Goal: Communication & Community: Answer question/provide support

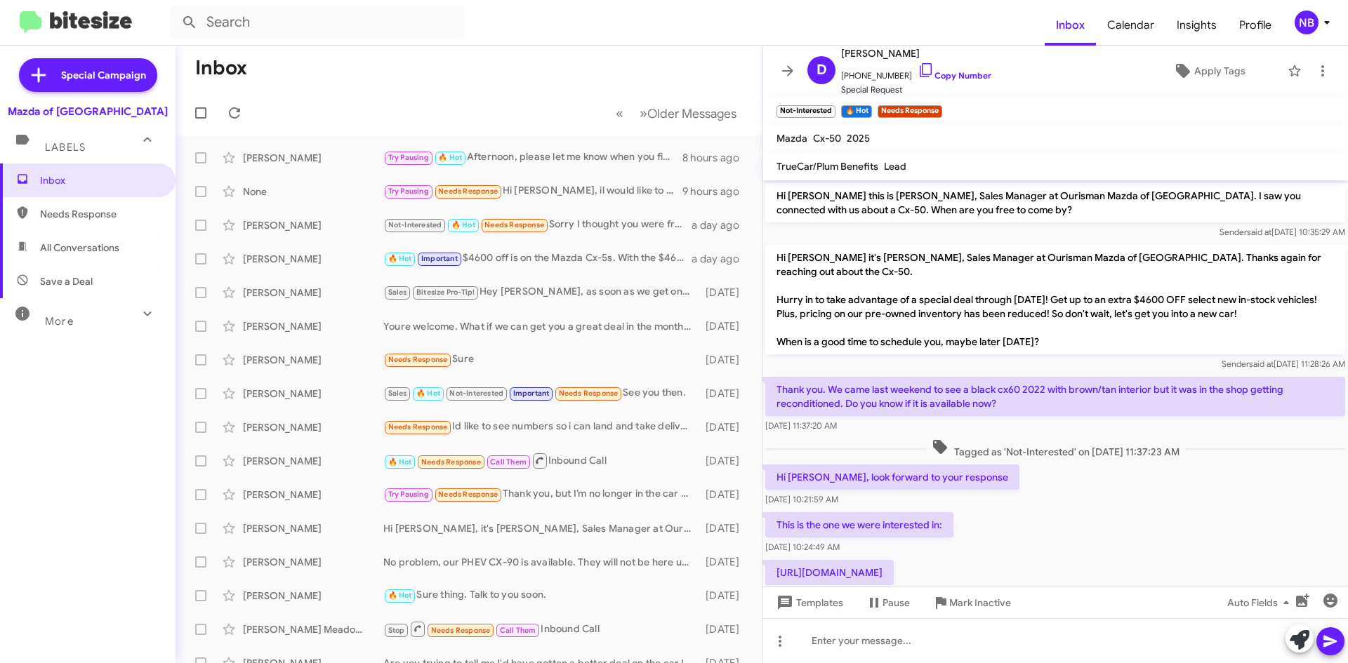
scroll to position [304, 0]
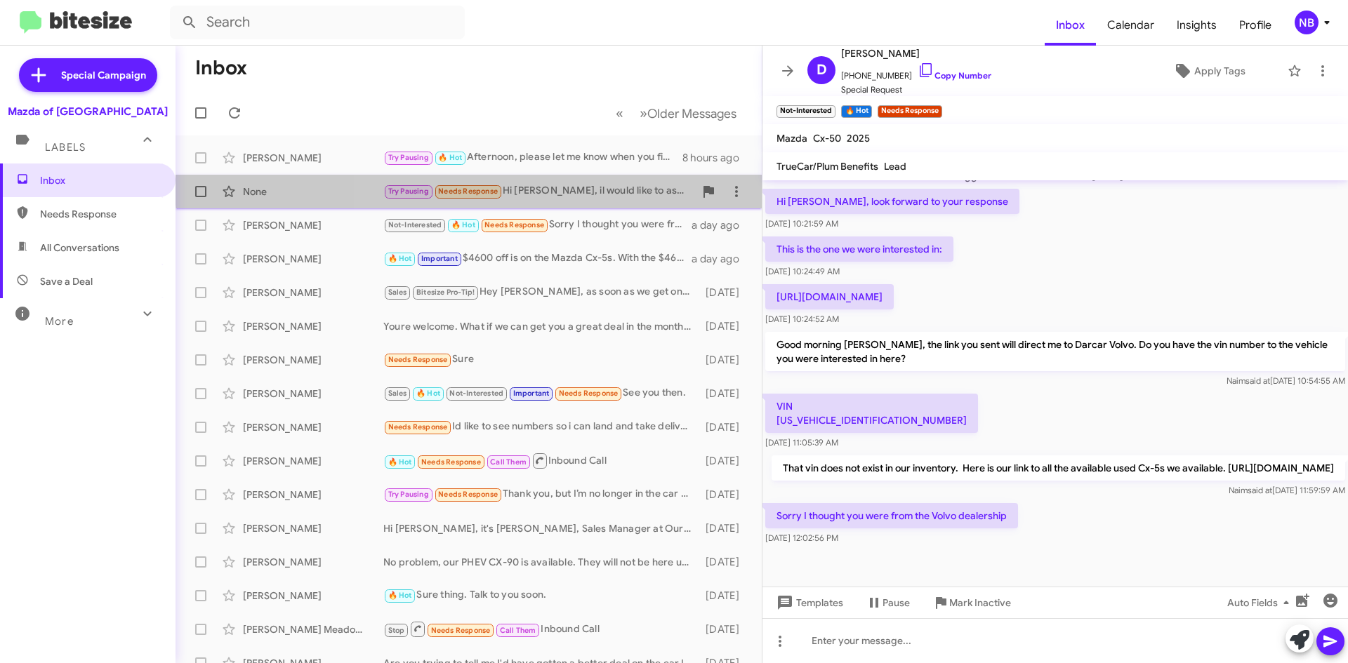
click at [579, 182] on div "None Try Pausing Needs Response Hi [PERSON_NAME], il would like to ask you a li…" at bounding box center [469, 192] width 564 height 28
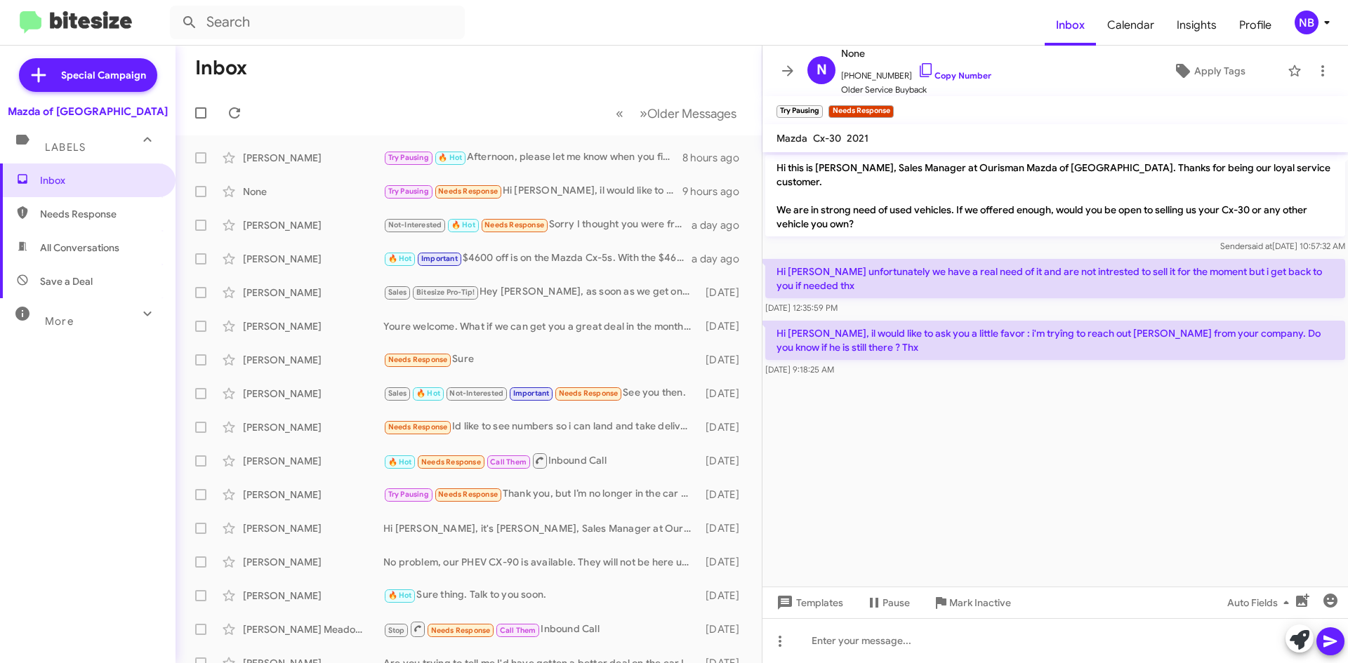
click at [71, 114] on div "Mazda of [GEOGRAPHIC_DATA]" at bounding box center [88, 112] width 160 height 14
click at [72, 154] on div "Labels" at bounding box center [73, 141] width 125 height 26
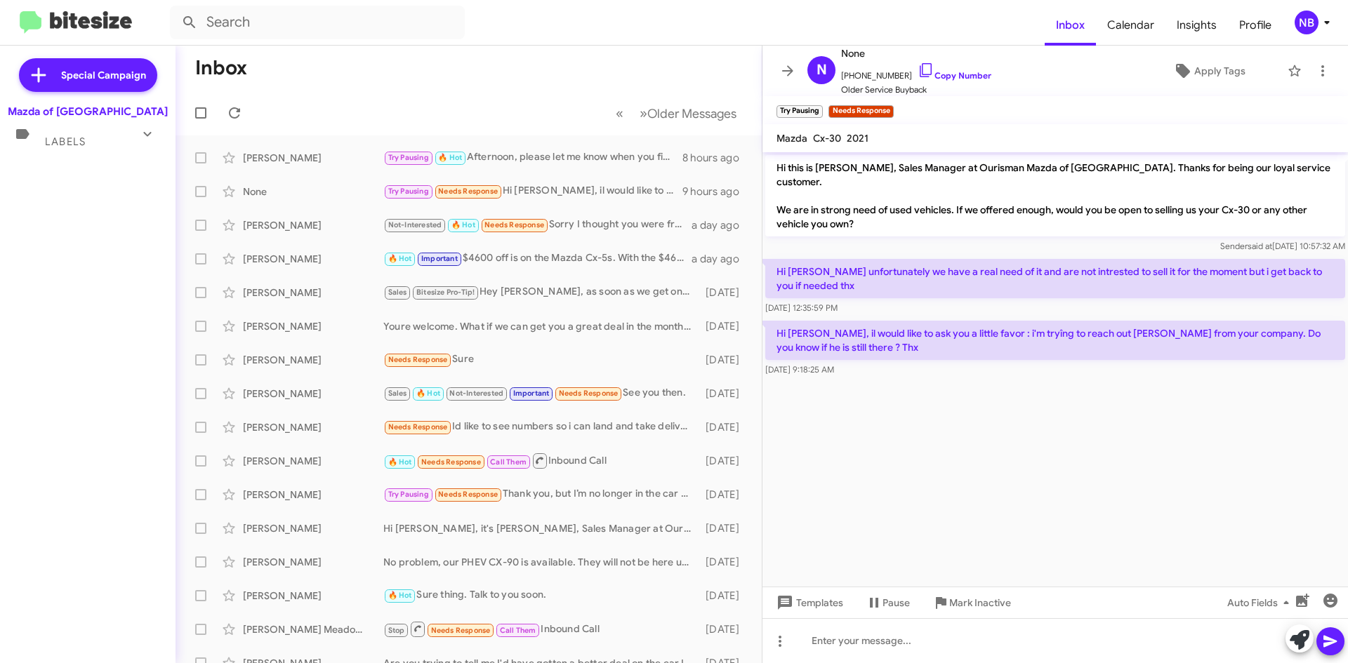
drag, startPoint x: 72, startPoint y: 138, endPoint x: 72, endPoint y: 148, distance: 9.9
click at [72, 144] on span "Labels" at bounding box center [65, 142] width 41 height 13
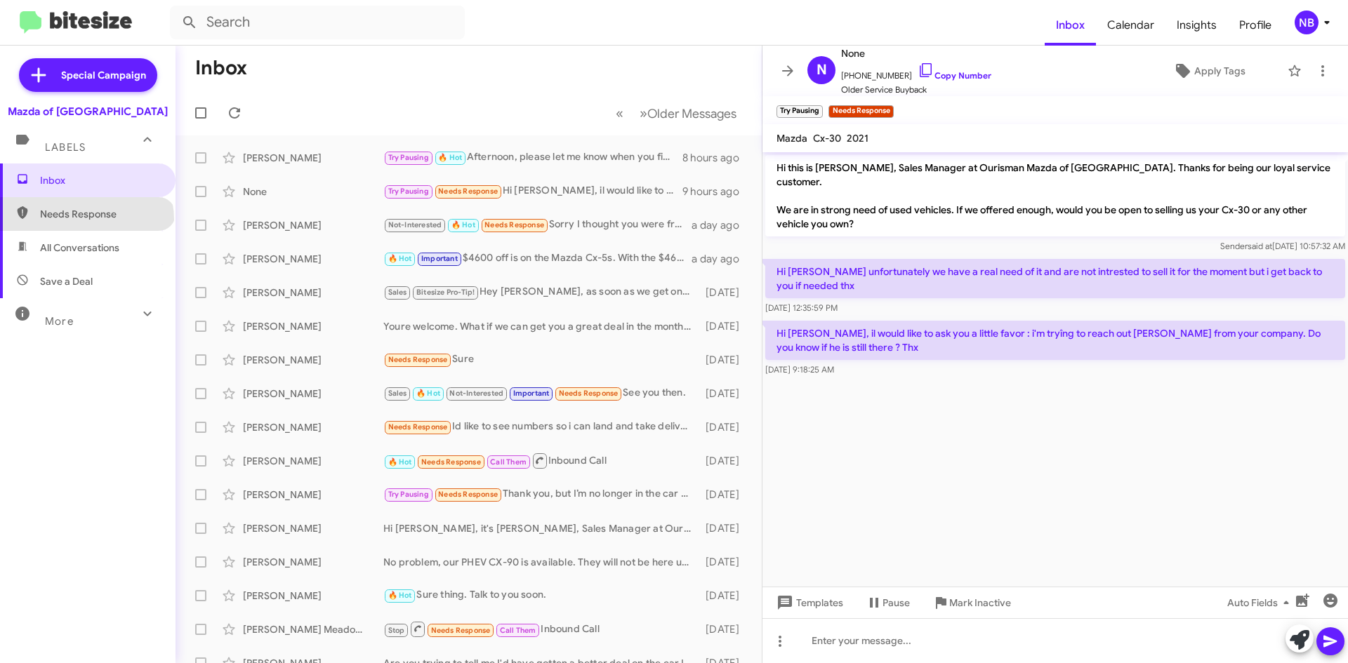
click at [86, 220] on span "Needs Response" at bounding box center [99, 214] width 119 height 14
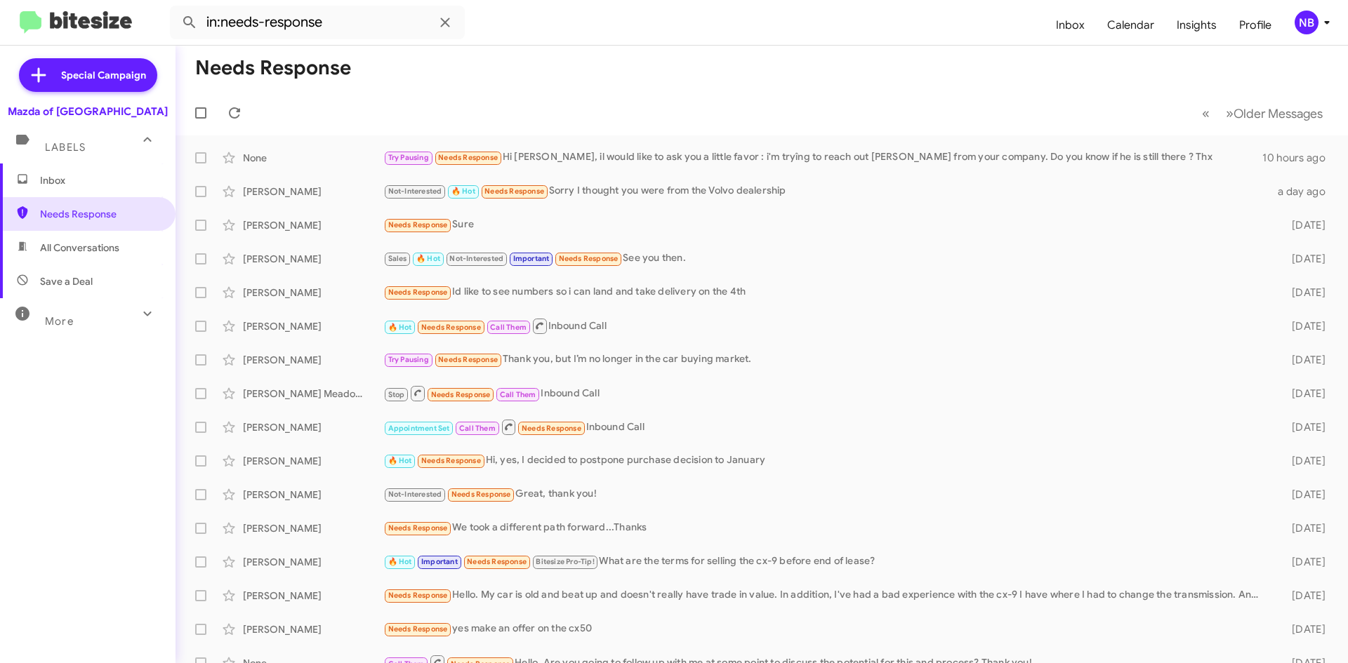
click at [88, 320] on div "More" at bounding box center [73, 316] width 125 height 26
click at [98, 401] on span "🔥 Hot" at bounding box center [88, 394] width 176 height 34
type input "in:appointment"
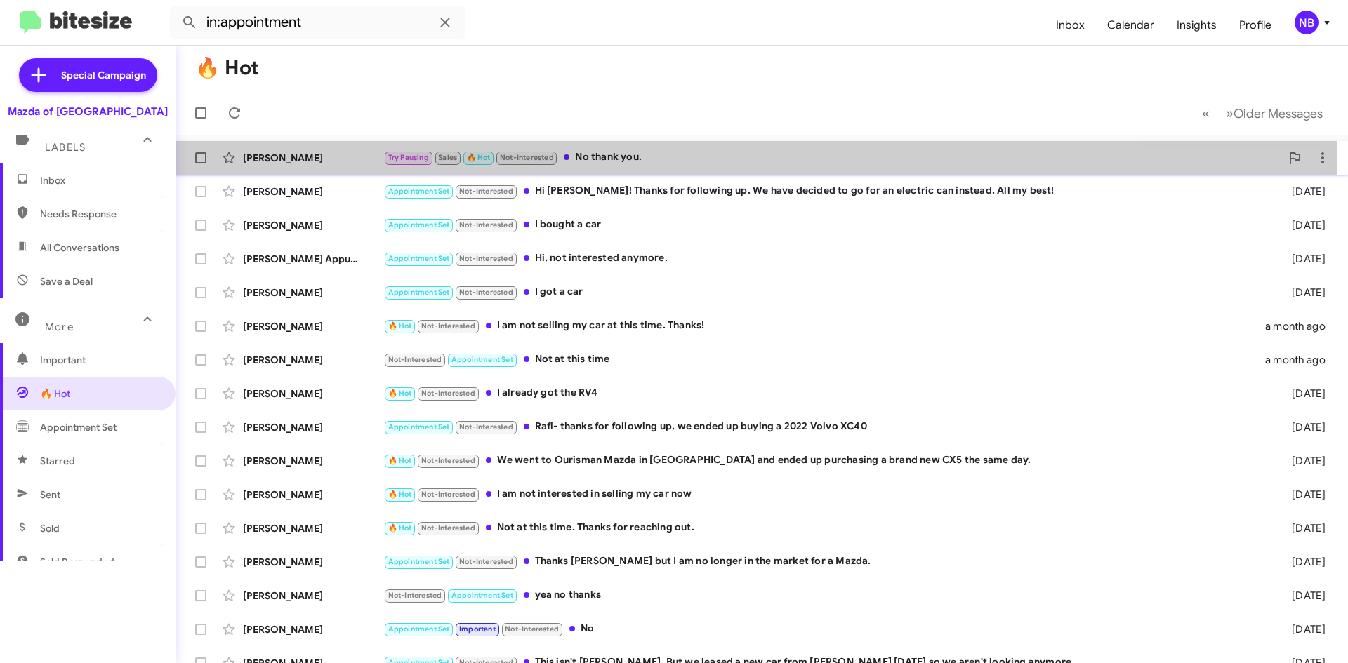
click at [259, 157] on div "[PERSON_NAME]" at bounding box center [313, 158] width 140 height 14
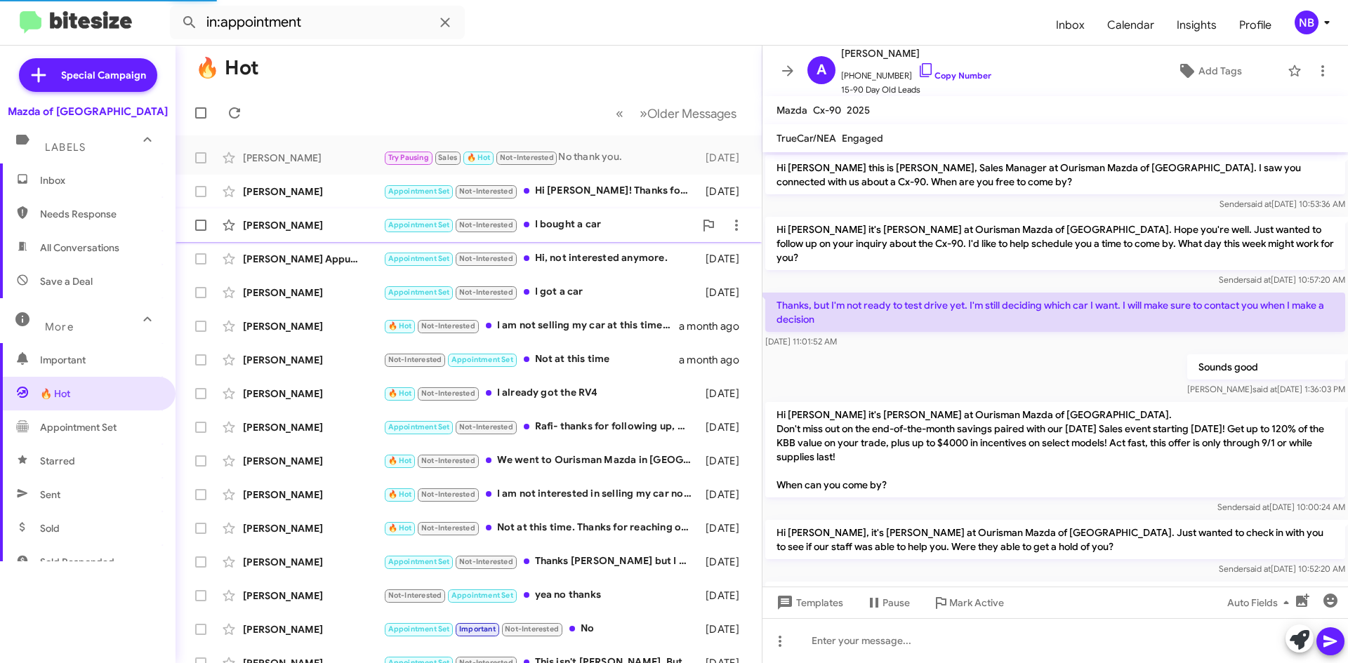
scroll to position [408, 0]
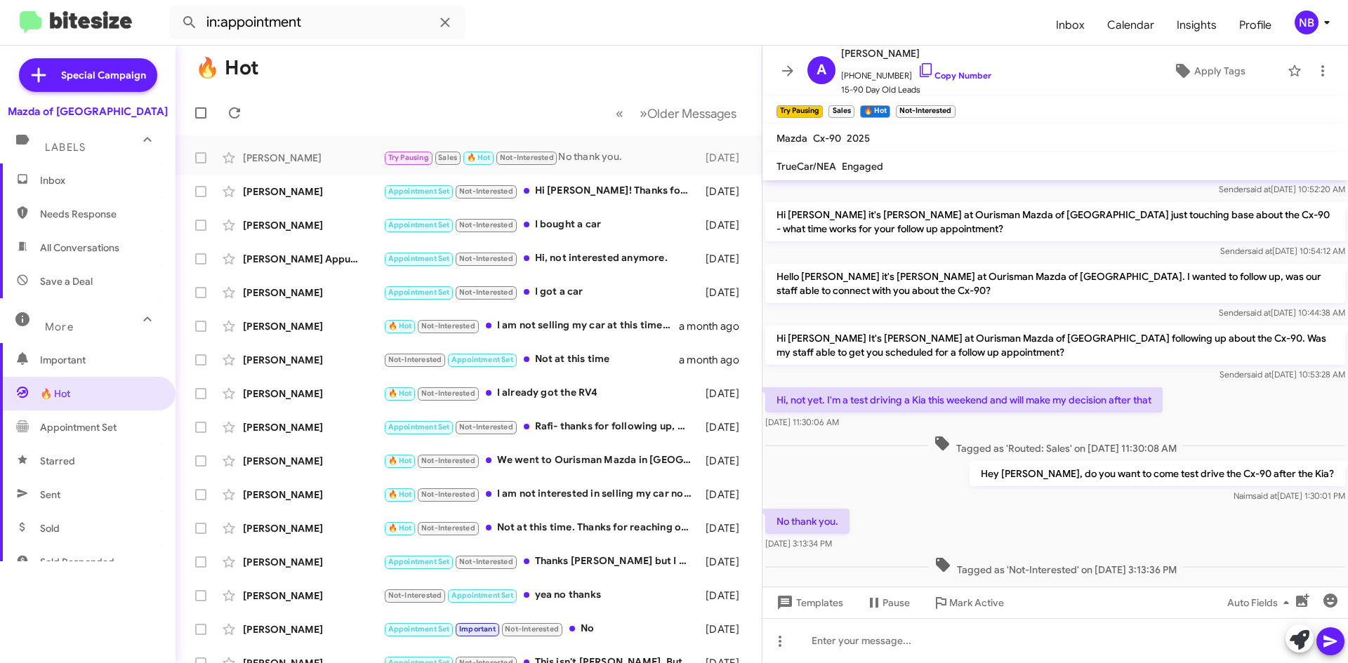
click at [1035, 123] on mat-toolbar "Try Pausing × Sales 🔥 Hot × Not-Interested ×" at bounding box center [1055, 110] width 586 height 28
